Goal: Information Seeking & Learning: Learn about a topic

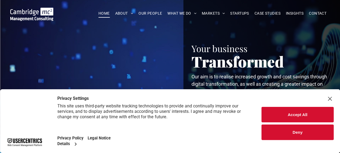
click at [149, 12] on span "OUR PEOPLE" at bounding box center [151, 13] width 24 height 8
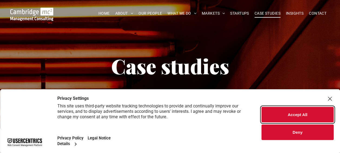
click at [299, 113] on button "Accept All" at bounding box center [298, 114] width 72 height 15
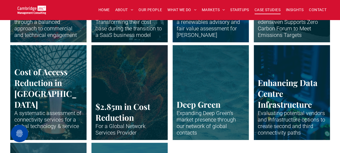
scroll to position [1144, 0]
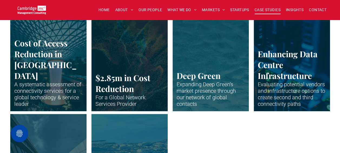
click at [280, 76] on link "Close up of data centre stack" at bounding box center [292, 63] width 81 height 100
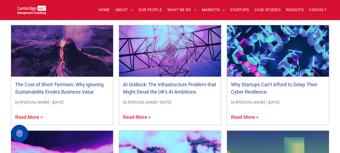
scroll to position [1870, 0]
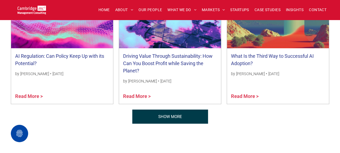
click at [193, 115] on link "SHOW MORE" at bounding box center [170, 116] width 76 height 14
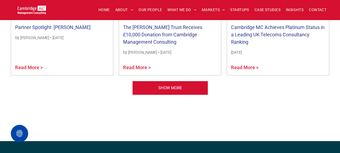
scroll to position [2238, 0]
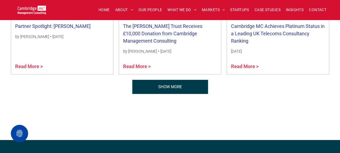
click at [175, 91] on span "SHOW MORE" at bounding box center [170, 87] width 24 height 14
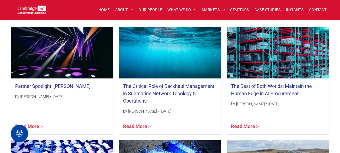
scroll to position [2538, 0]
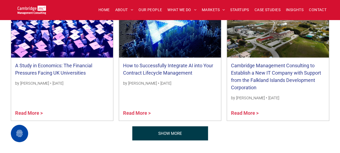
click at [171, 135] on span "SHOW MORE" at bounding box center [170, 133] width 24 height 14
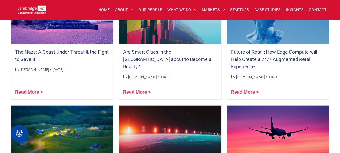
scroll to position [2805, 0]
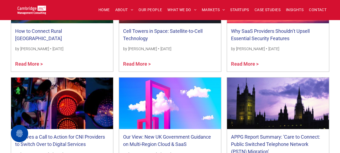
click at [152, 34] on link "Cell Towers in Space: Satellite-to-Cell Technology" at bounding box center [170, 34] width 94 height 15
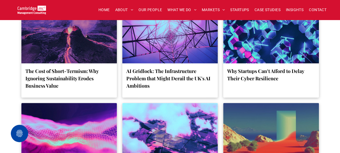
scroll to position [1870, 0]
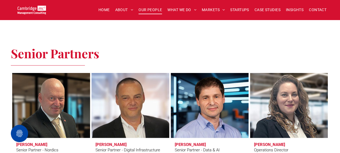
scroll to position [802, 0]
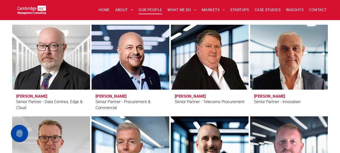
click at [63, 99] on div "Senior Partner - Data Centres, Edge & Cloud" at bounding box center [51, 105] width 70 height 12
click at [28, 96] on h3 "Duncan Clubb" at bounding box center [31, 96] width 31 height 5
click at [55, 68] on link "Duncan Clubb" at bounding box center [51, 57] width 83 height 69
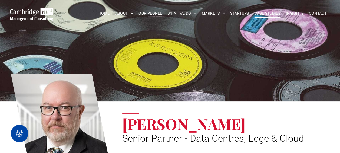
click at [268, 13] on span "CASE STUDIES" at bounding box center [268, 13] width 26 height 8
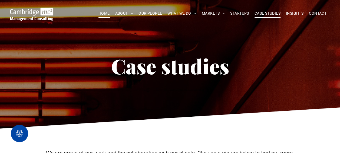
click at [102, 16] on span "HOME" at bounding box center [104, 13] width 11 height 8
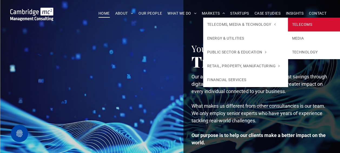
click at [304, 24] on link "TELECOMS" at bounding box center [330, 25] width 85 height 14
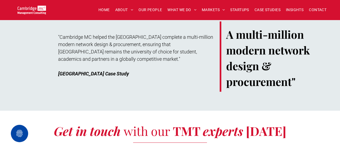
scroll to position [2228, 0]
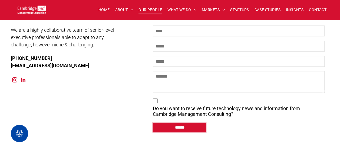
click at [155, 10] on span "OUR PEOPLE" at bounding box center [151, 10] width 24 height 8
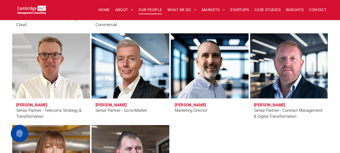
scroll to position [895, 0]
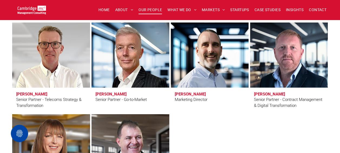
click at [108, 94] on h3 "Andy Bills" at bounding box center [111, 94] width 31 height 5
click at [108, 97] on div "Senior Partner - Go-to-Market" at bounding box center [121, 99] width 51 height 6
click at [108, 92] on h3 "Andy Bills" at bounding box center [111, 94] width 31 height 5
click at [125, 63] on link "Andy Bills" at bounding box center [130, 55] width 83 height 69
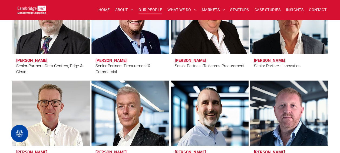
scroll to position [704, 0]
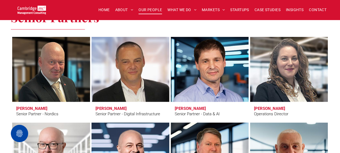
click at [205, 108] on h3 "Simon Brueckheimer" at bounding box center [190, 108] width 31 height 5
click at [211, 72] on link "Simon Brueckheimer" at bounding box center [209, 69] width 83 height 69
